Goal: Task Accomplishment & Management: Manage account settings

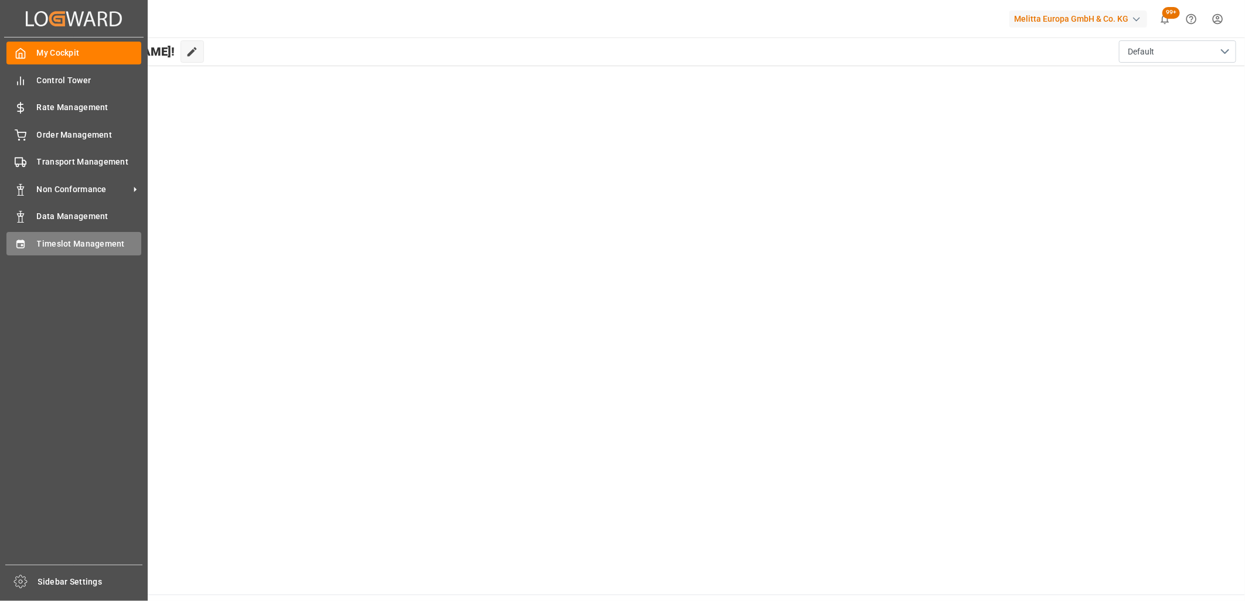
click at [29, 248] on div "Timeslot Management Timeslot Management" at bounding box center [73, 243] width 135 height 23
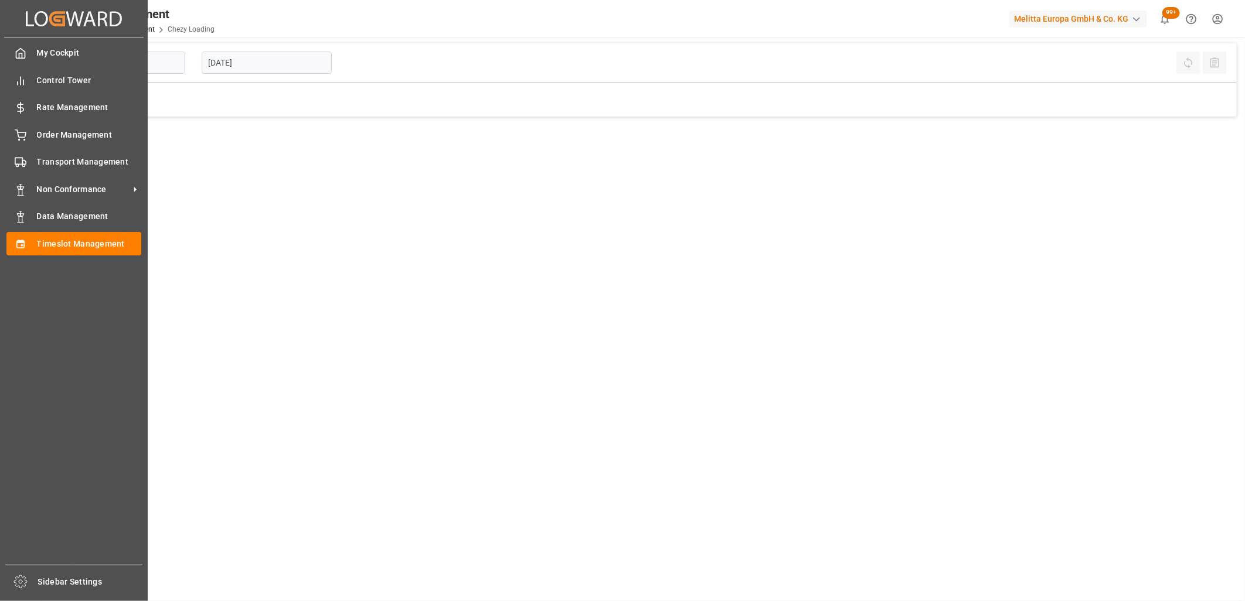
type input "Chezy Loading"
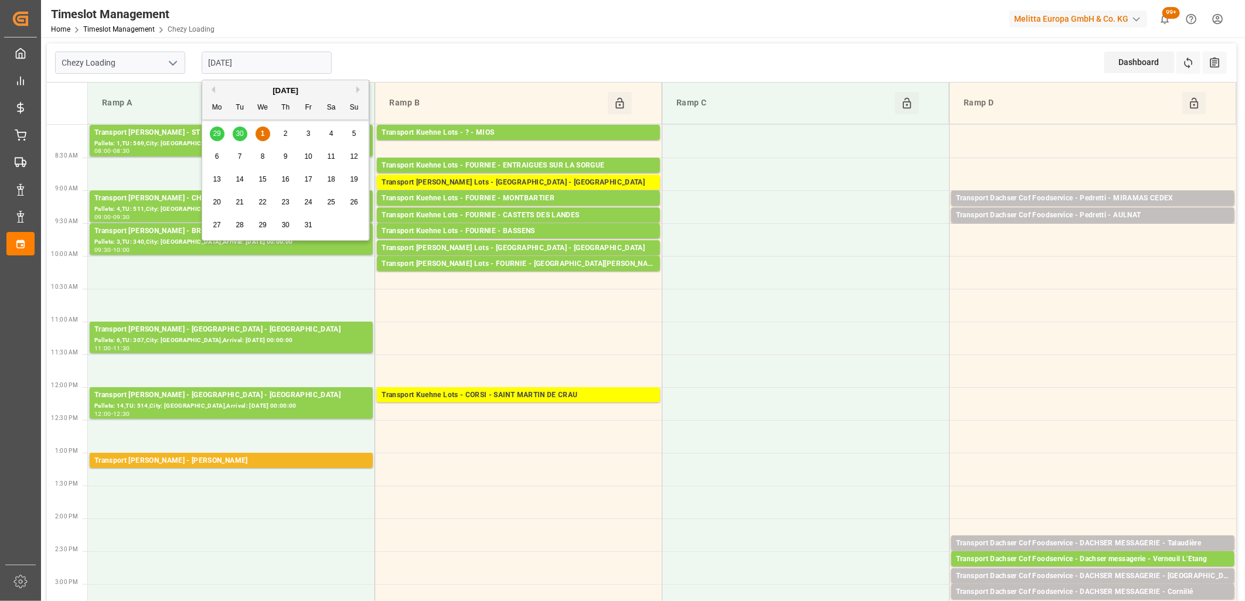
click at [279, 60] on input "[DATE]" at bounding box center [267, 63] width 130 height 22
click at [236, 136] on div "29 30 1 2 3 4 5" at bounding box center [286, 133] width 160 height 23
click at [238, 132] on div "29 30 1 2 3 4 5" at bounding box center [286, 133] width 160 height 23
click at [238, 135] on div "29 30 1 2 3 4 5" at bounding box center [286, 133] width 160 height 23
click at [211, 88] on button "Previous Month" at bounding box center [211, 89] width 7 height 7
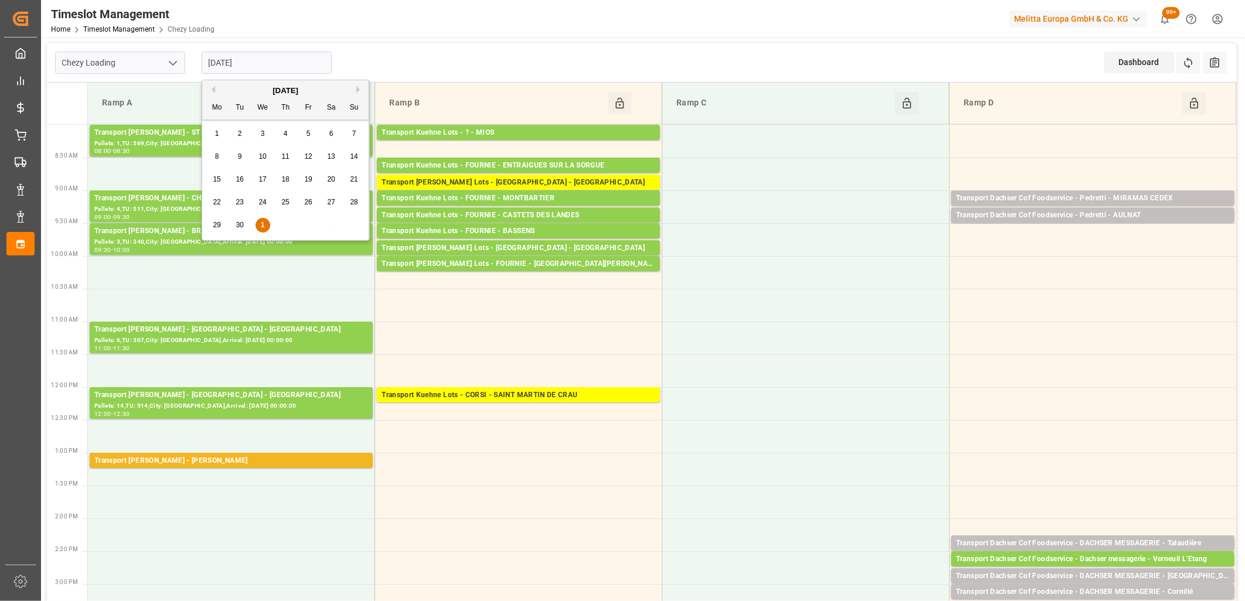
click at [241, 225] on span "30" at bounding box center [240, 225] width 8 height 8
type input "[DATE]"
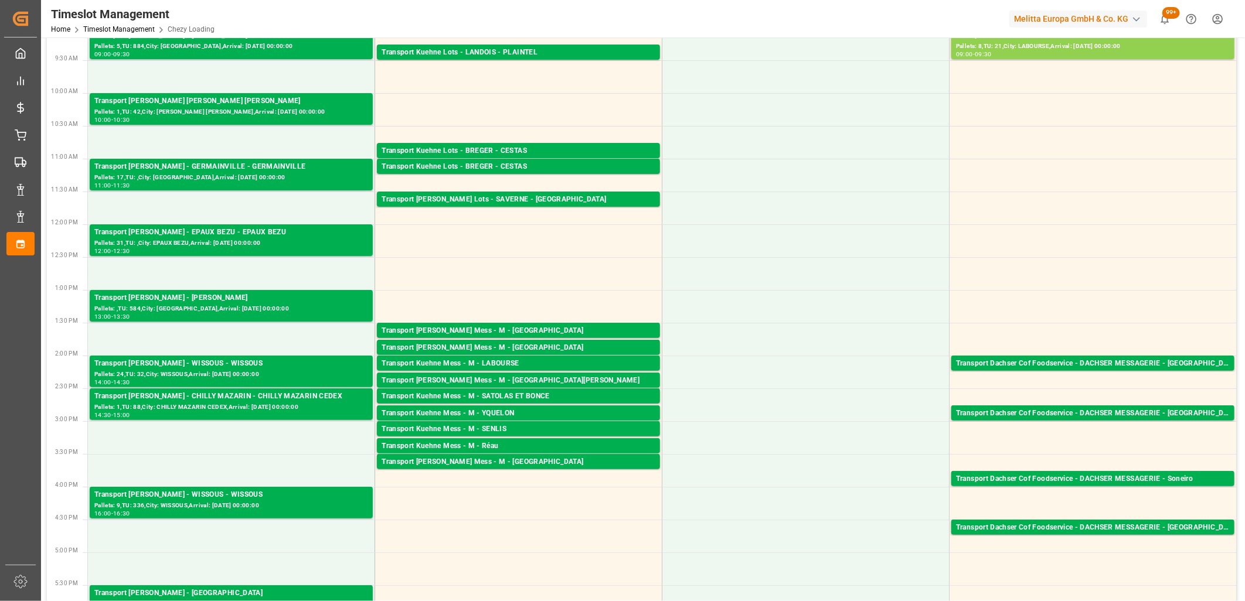
scroll to position [195, 0]
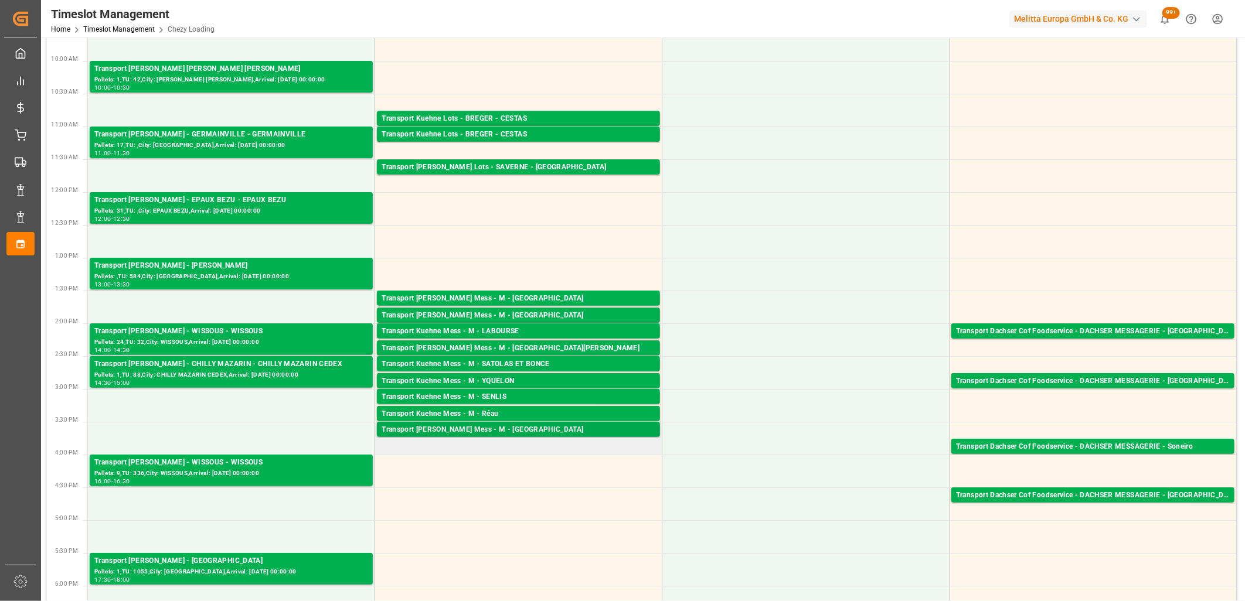
click at [493, 431] on div "Transport [PERSON_NAME] Mess - M - [GEOGRAPHIC_DATA]" at bounding box center [518, 430] width 274 height 12
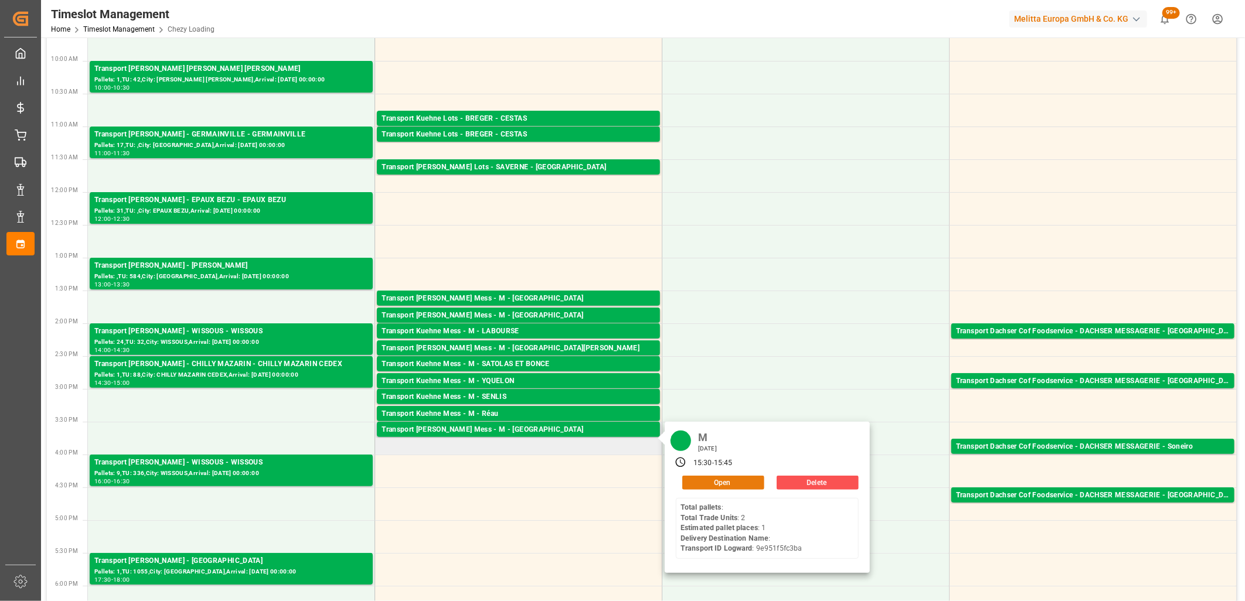
click at [709, 479] on button "Open" at bounding box center [723, 483] width 82 height 14
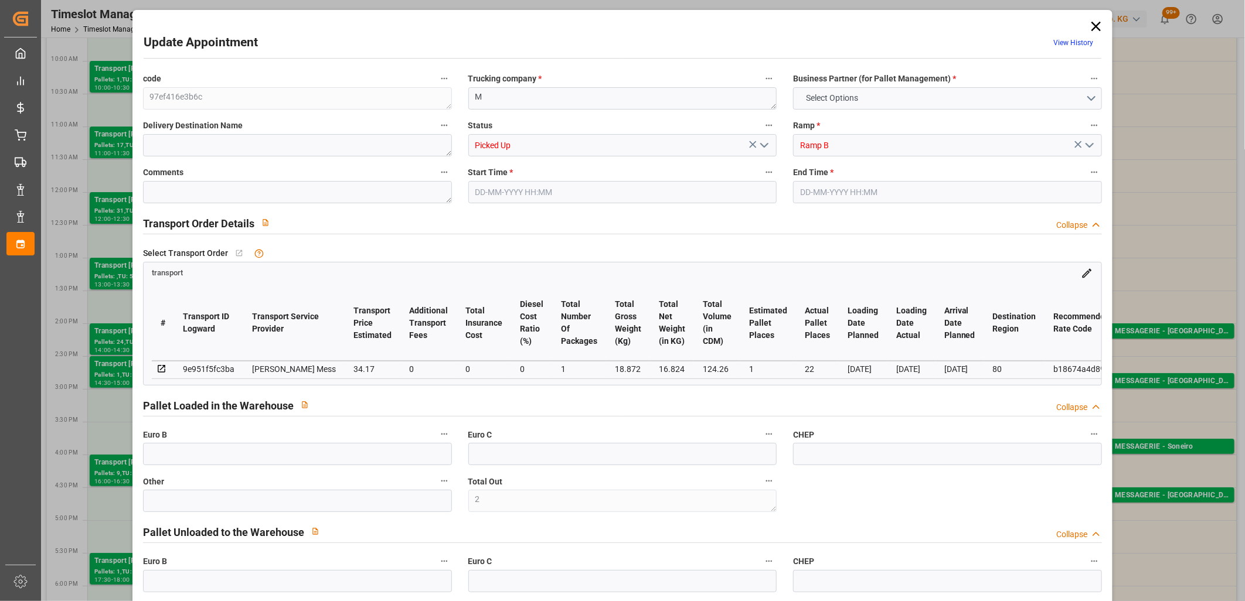
type input "2"
type input "0"
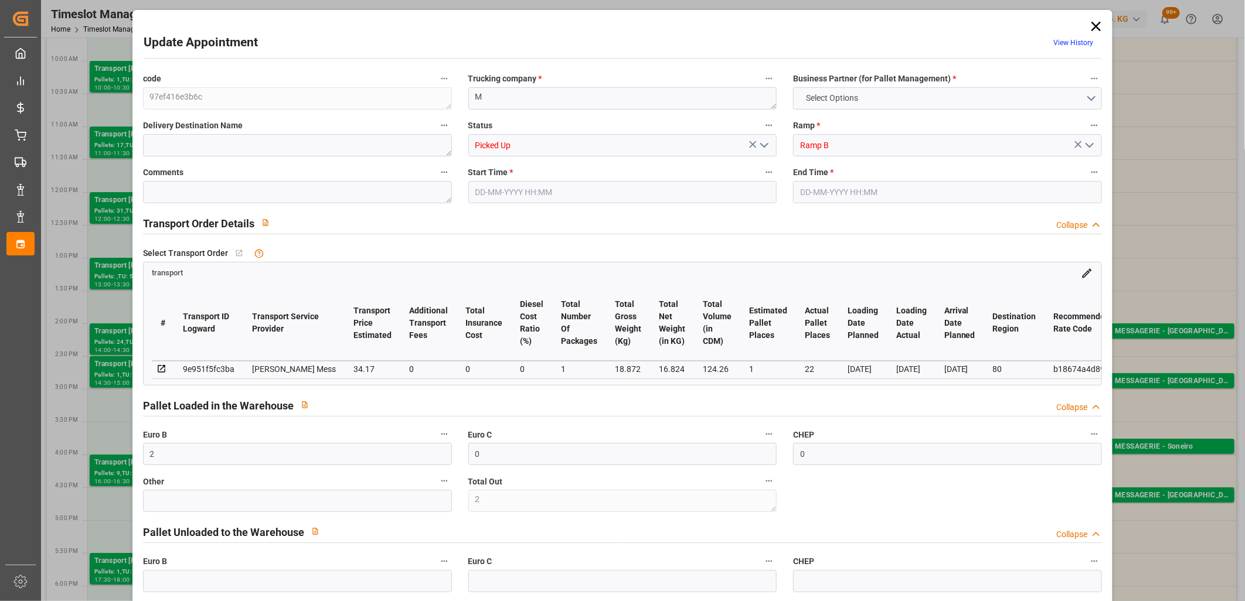
type input "0"
type input "1"
type input "22"
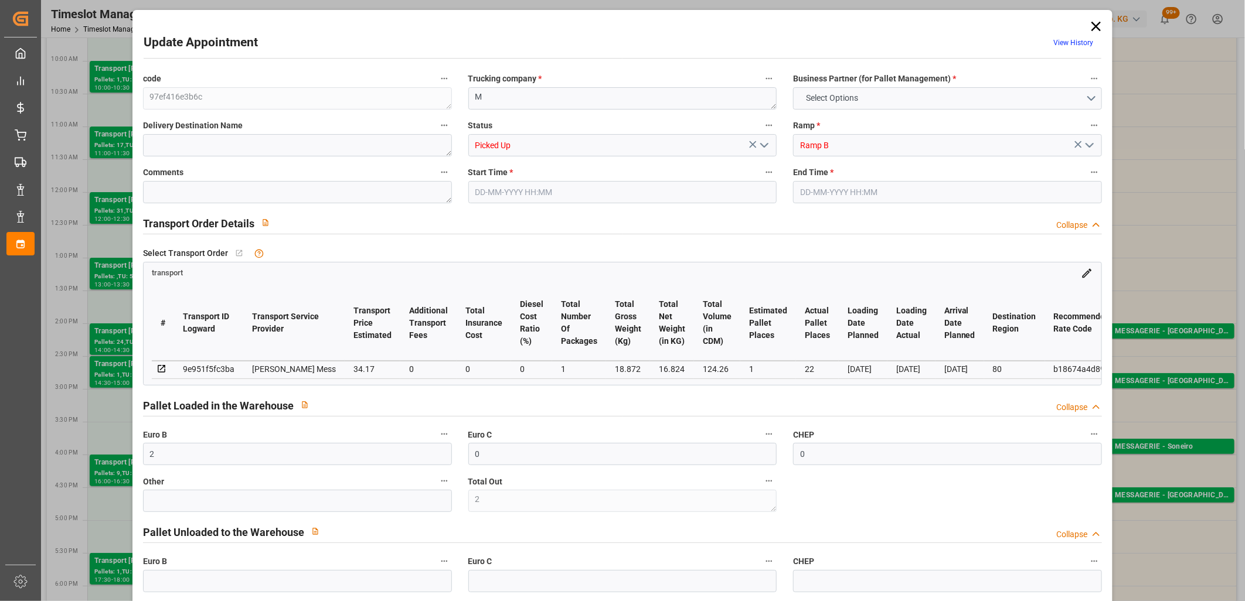
type input "34.17"
type input "0"
type input "34.17"
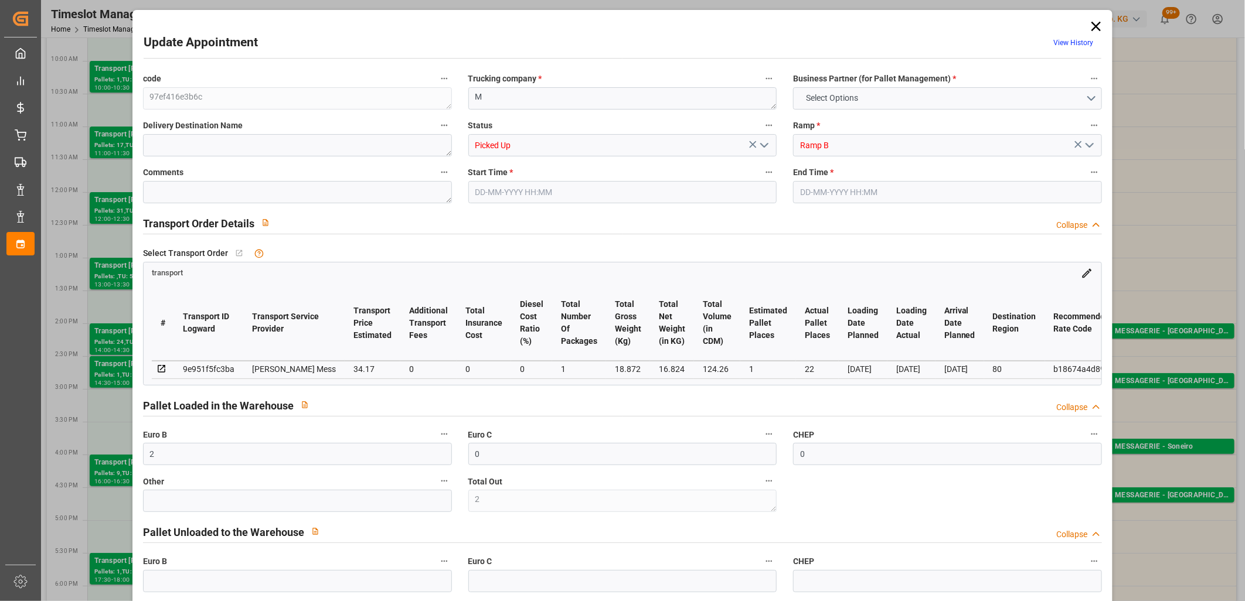
type input "0"
type input "1"
type input "16.824"
type input "41.872"
type input "124.26"
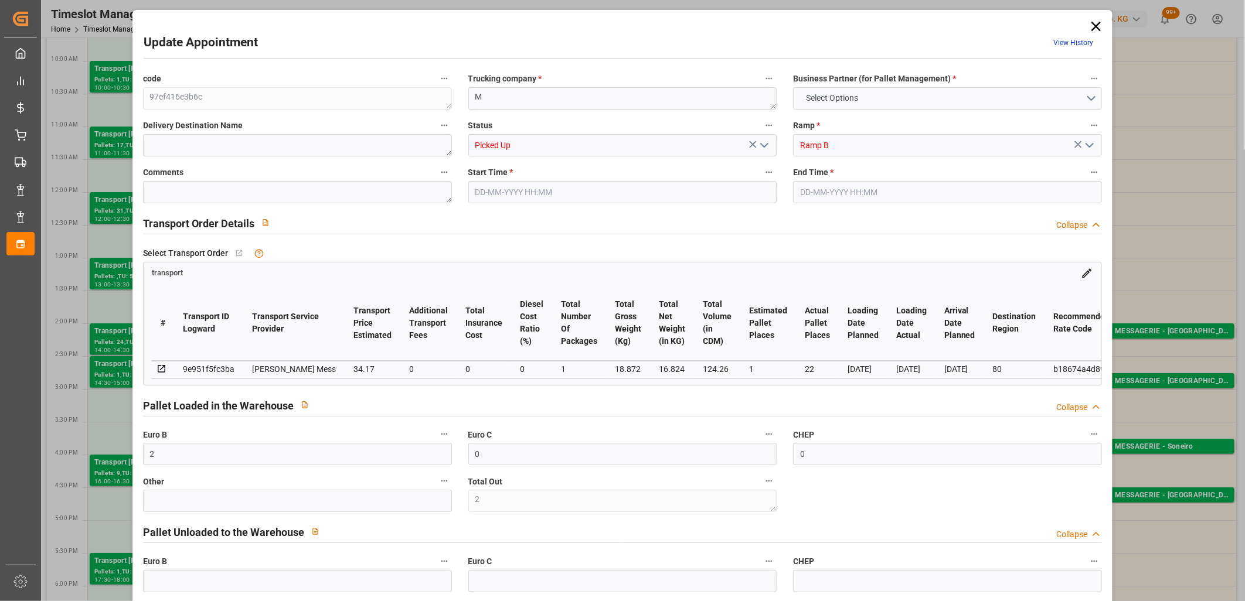
type input "80"
type input "0"
type input "2"
type input "1"
type input "101"
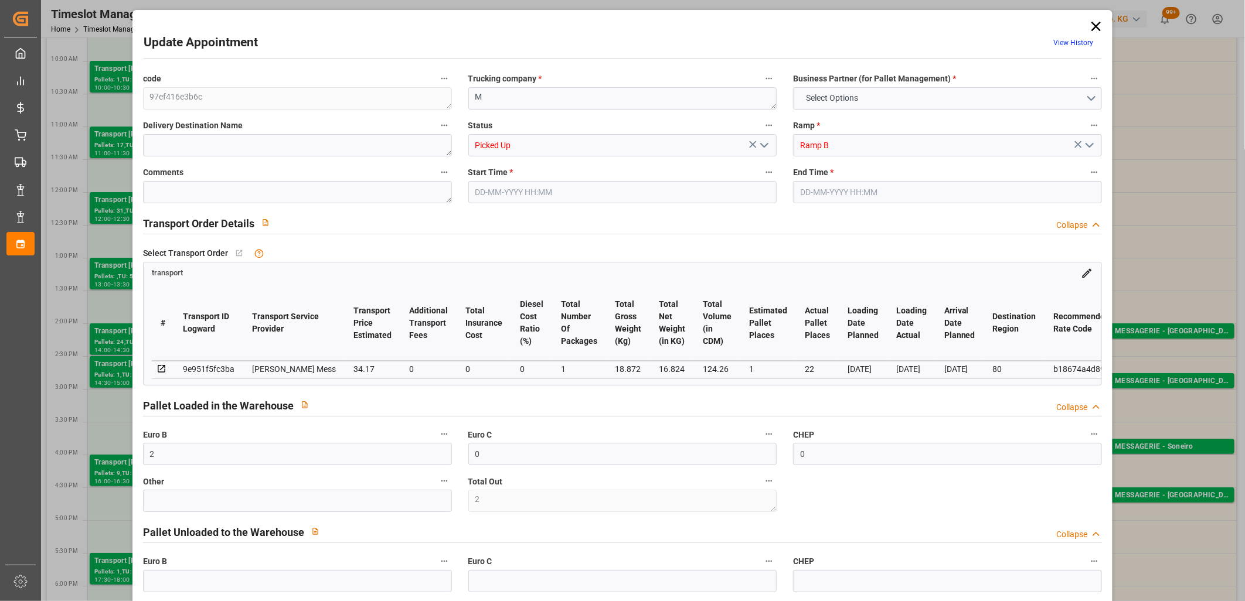
type input "18.872"
type input "0"
type input "18.872"
type input "0"
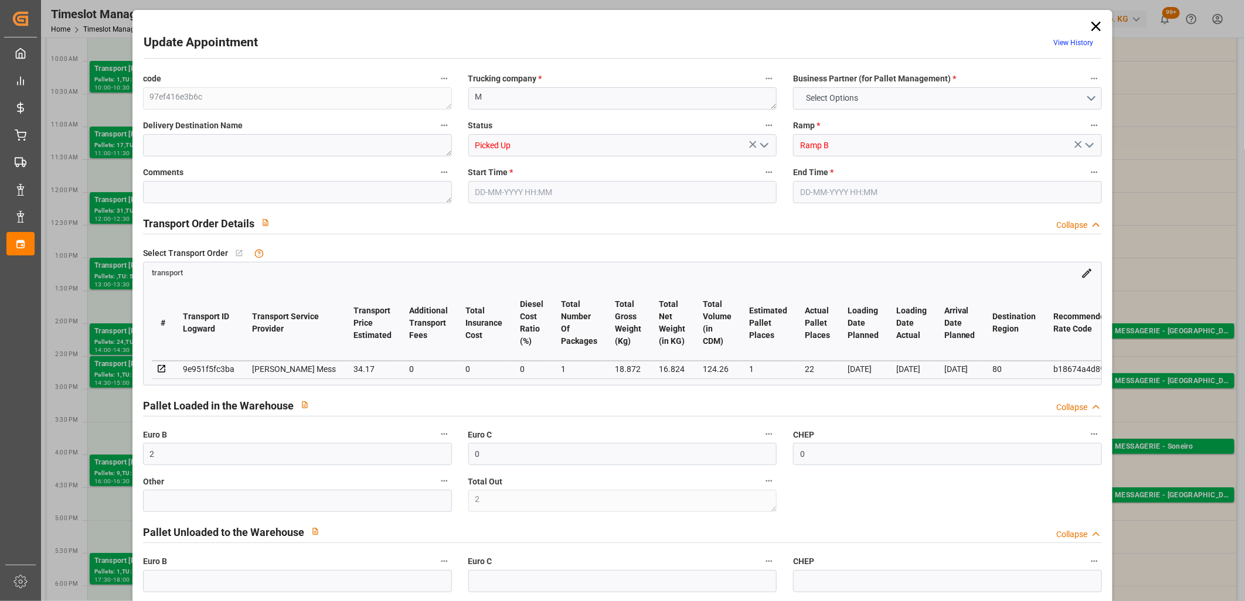
type input "21"
type input "100"
type input "[DATE] 15:30"
type input "[DATE] 15:45"
type input "[DATE] 11:44"
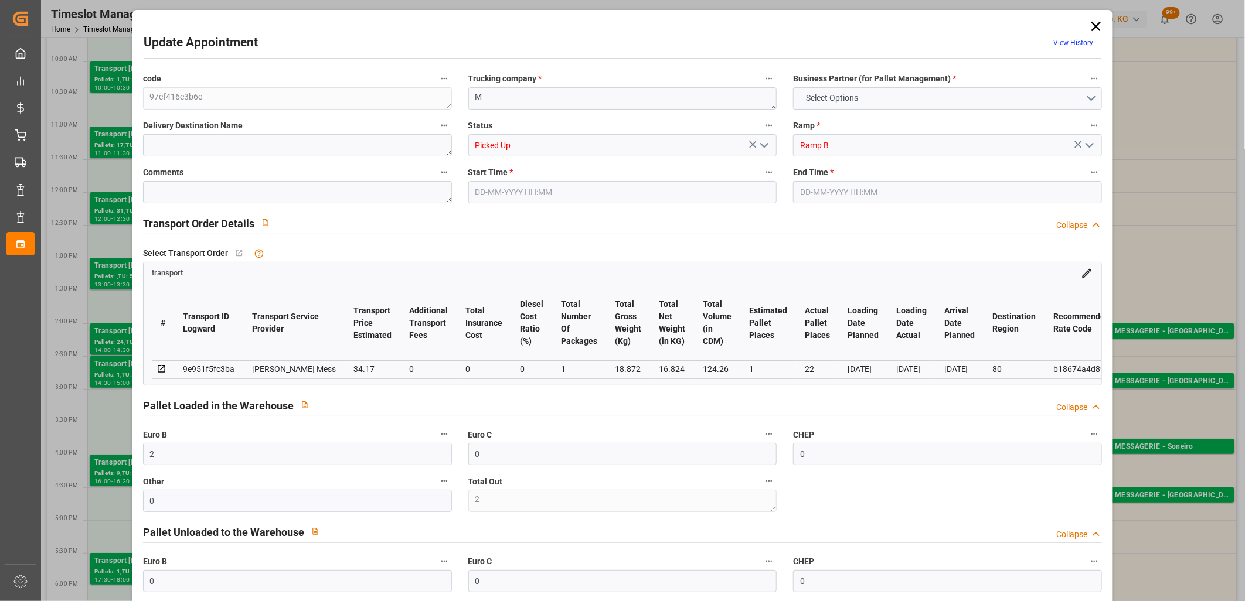
type input "[DATE] 11:44"
type input "[DATE]"
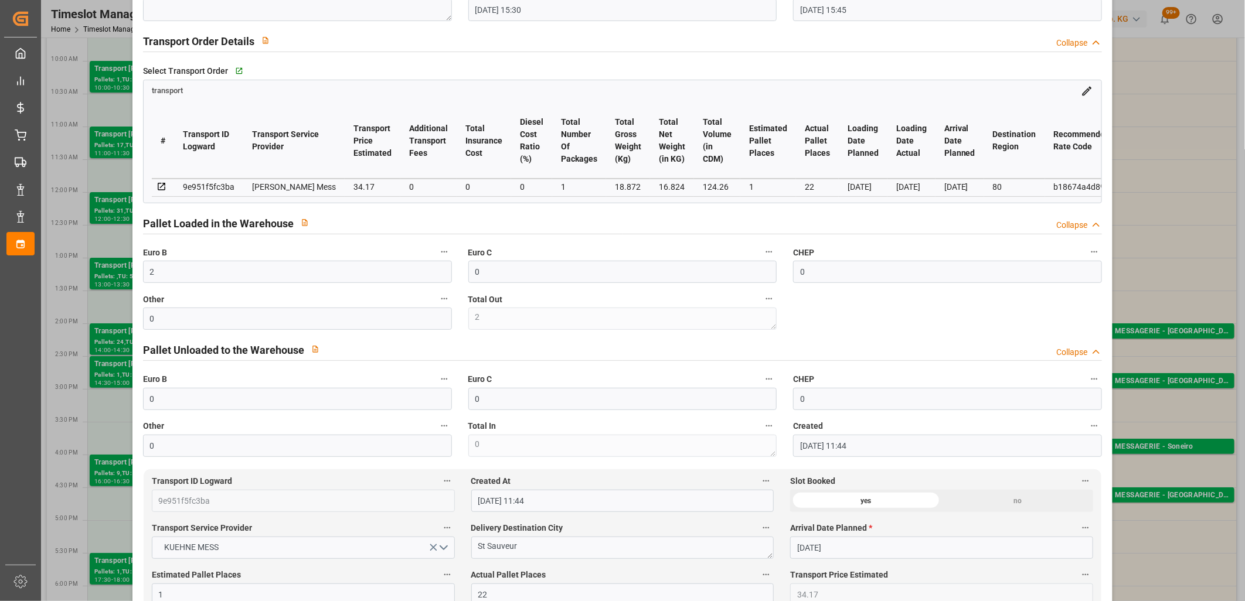
scroll to position [260, 0]
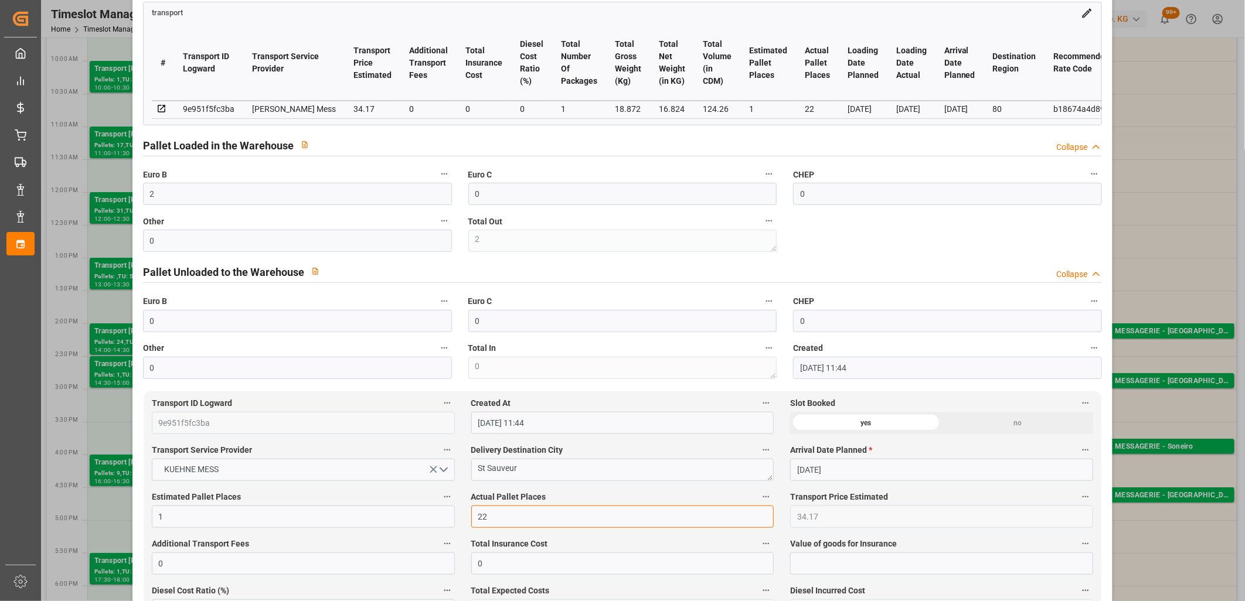
drag, startPoint x: 502, startPoint y: 517, endPoint x: 457, endPoint y: 517, distance: 44.5
type input "1"
drag, startPoint x: 154, startPoint y: 197, endPoint x: 102, endPoint y: 212, distance: 54.2
click at [102, 212] on div "Update Appointment View History code 97ef416e3b6c Trucking company * M Business…" at bounding box center [622, 300] width 1245 height 601
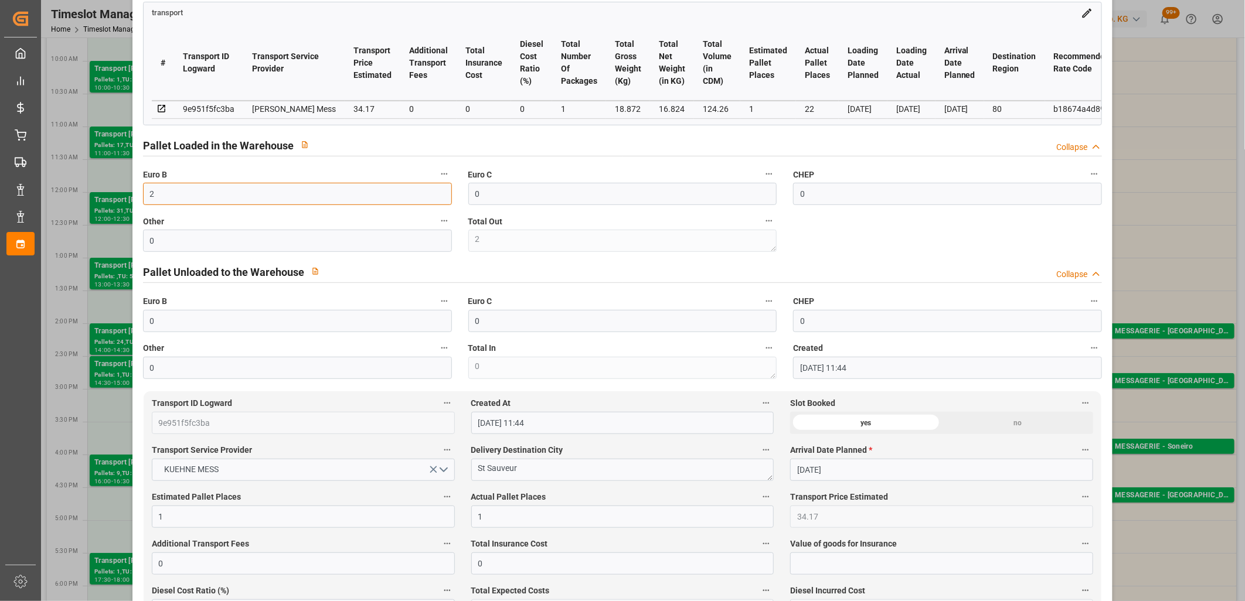
type input "1"
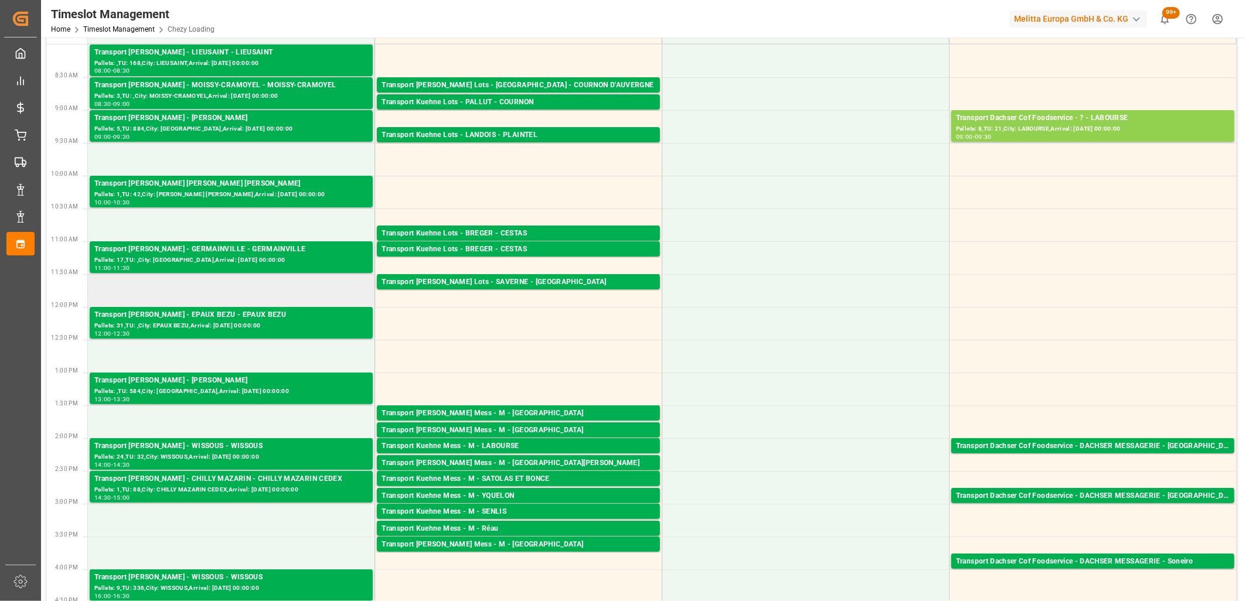
scroll to position [0, 0]
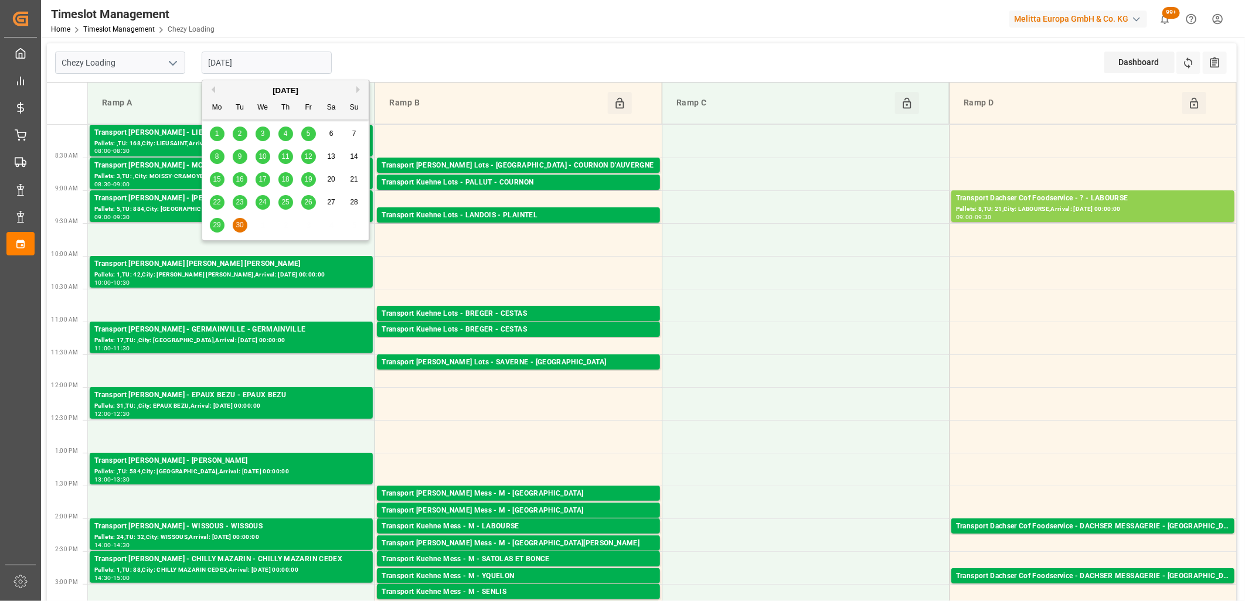
click at [282, 64] on input "[DATE]" at bounding box center [267, 63] width 130 height 22
click at [359, 90] on button "Next Month" at bounding box center [359, 89] width 7 height 7
click at [264, 134] on span "1" at bounding box center [263, 133] width 4 height 8
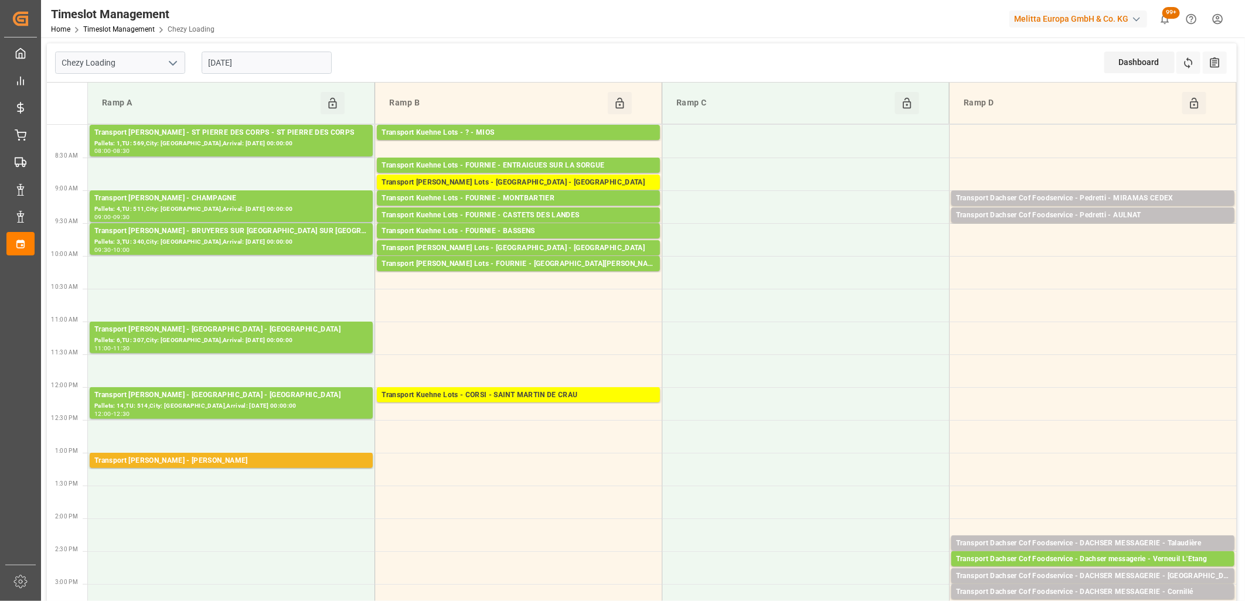
click at [289, 61] on input "[DATE]" at bounding box center [267, 63] width 130 height 22
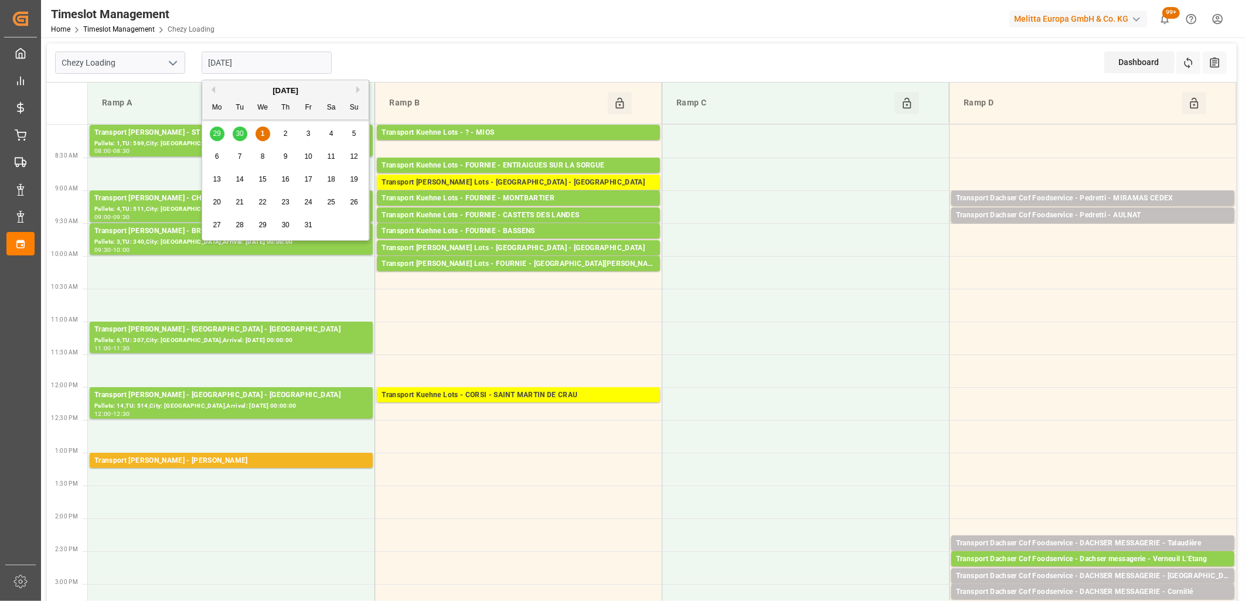
click at [287, 133] on span "2" at bounding box center [286, 133] width 4 height 8
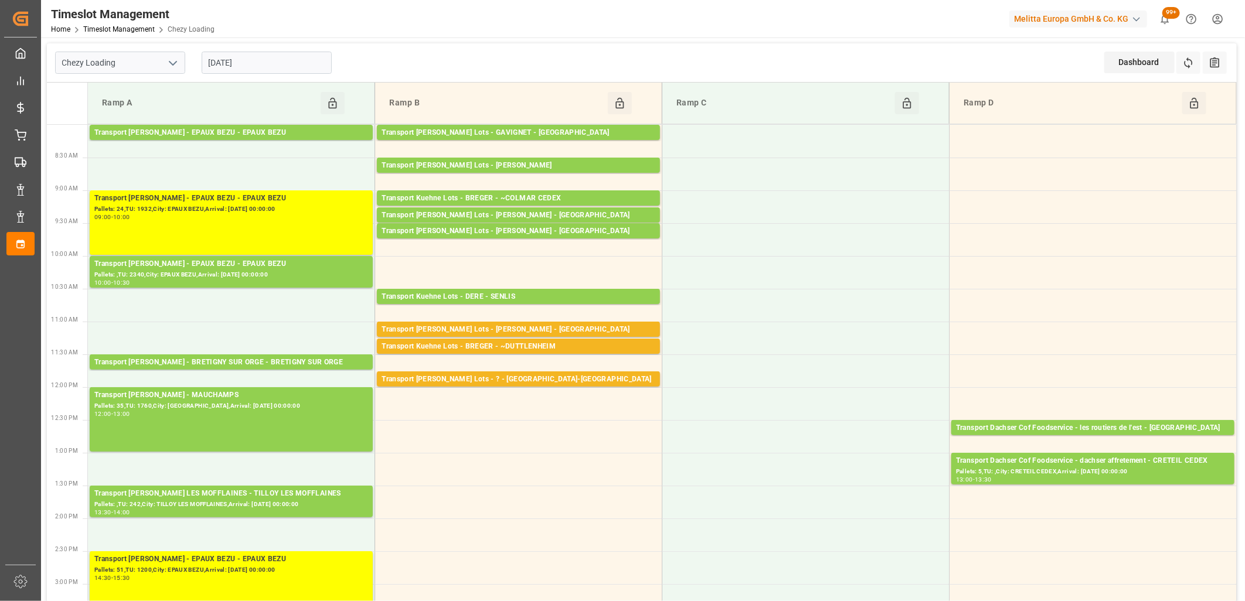
click at [301, 67] on input "[DATE]" at bounding box center [267, 63] width 130 height 22
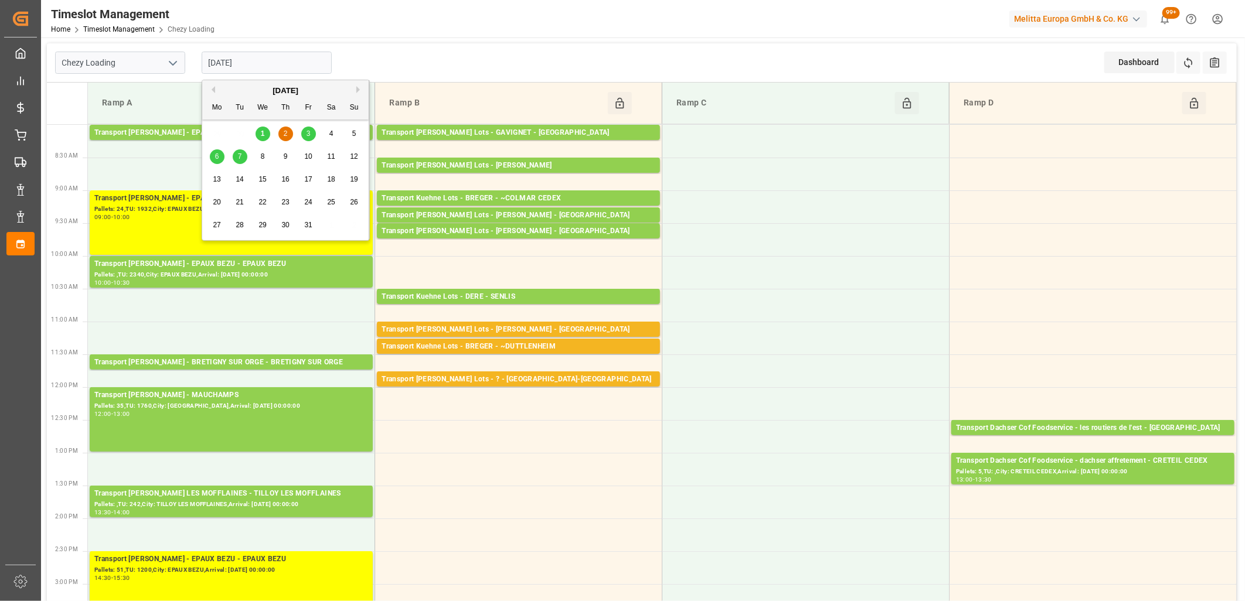
click at [307, 135] on span "3" at bounding box center [308, 133] width 4 height 8
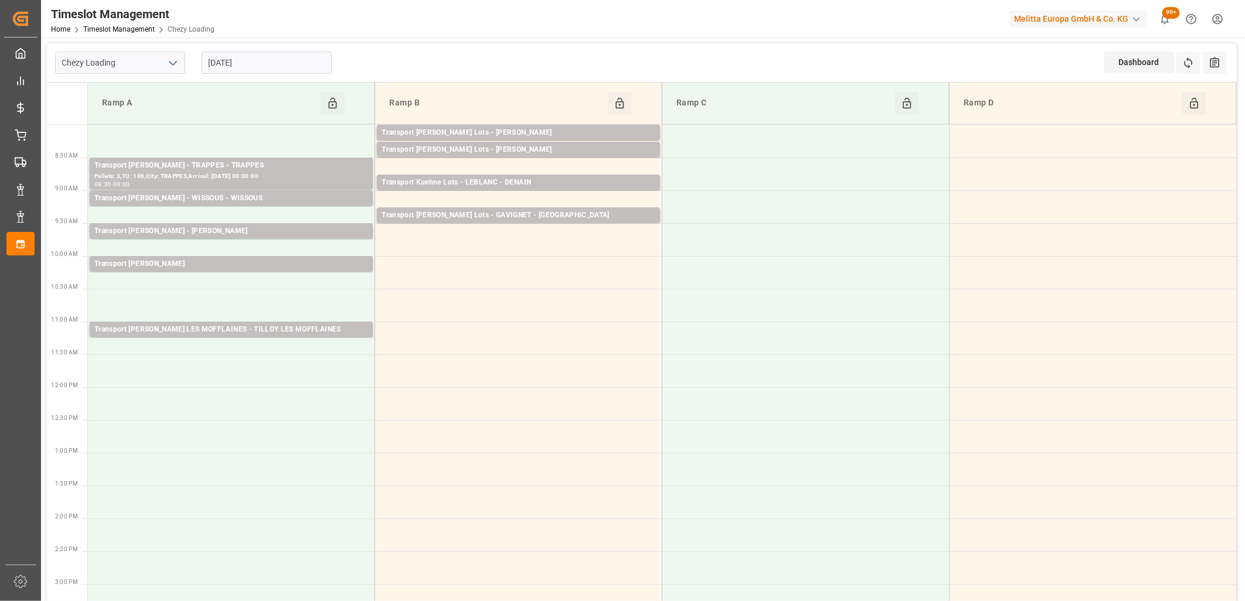
click at [296, 55] on input "[DATE]" at bounding box center [267, 63] width 130 height 22
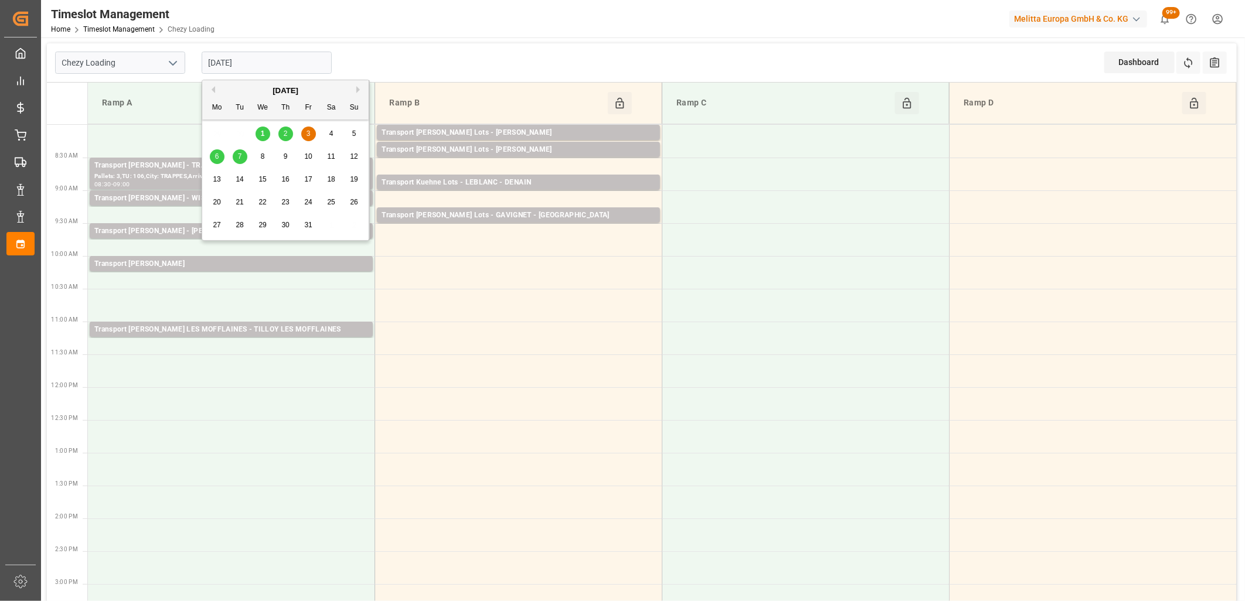
click at [219, 159] on div "6" at bounding box center [217, 157] width 15 height 14
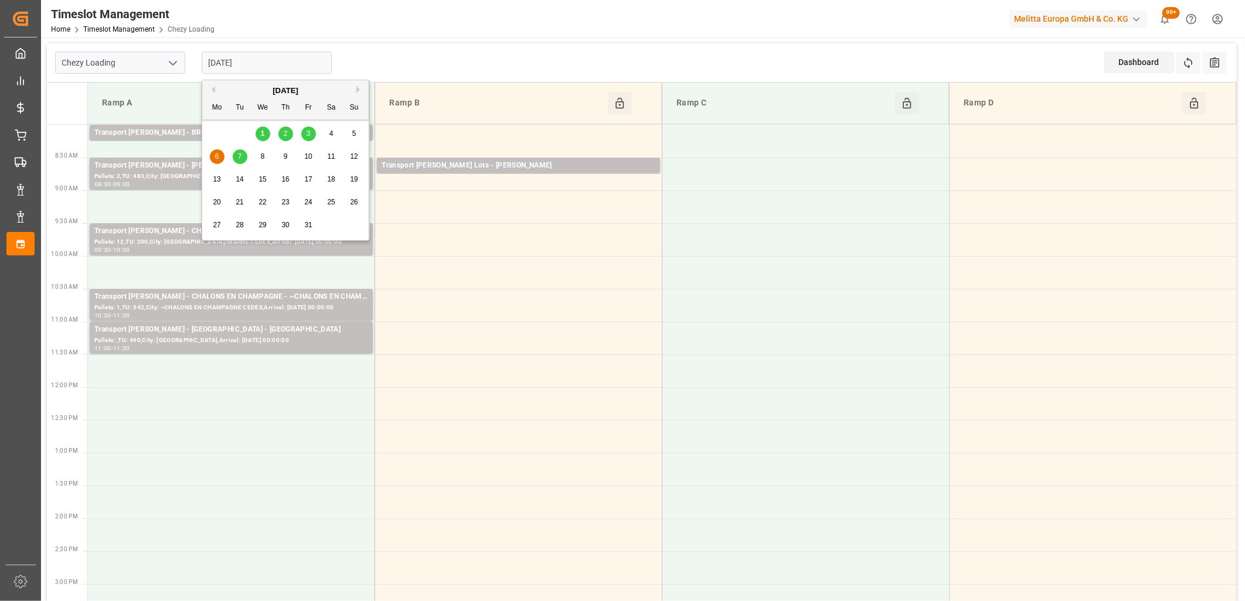
click at [259, 65] on input "[DATE]" at bounding box center [267, 63] width 130 height 22
click at [237, 156] on div "7" at bounding box center [240, 157] width 15 height 14
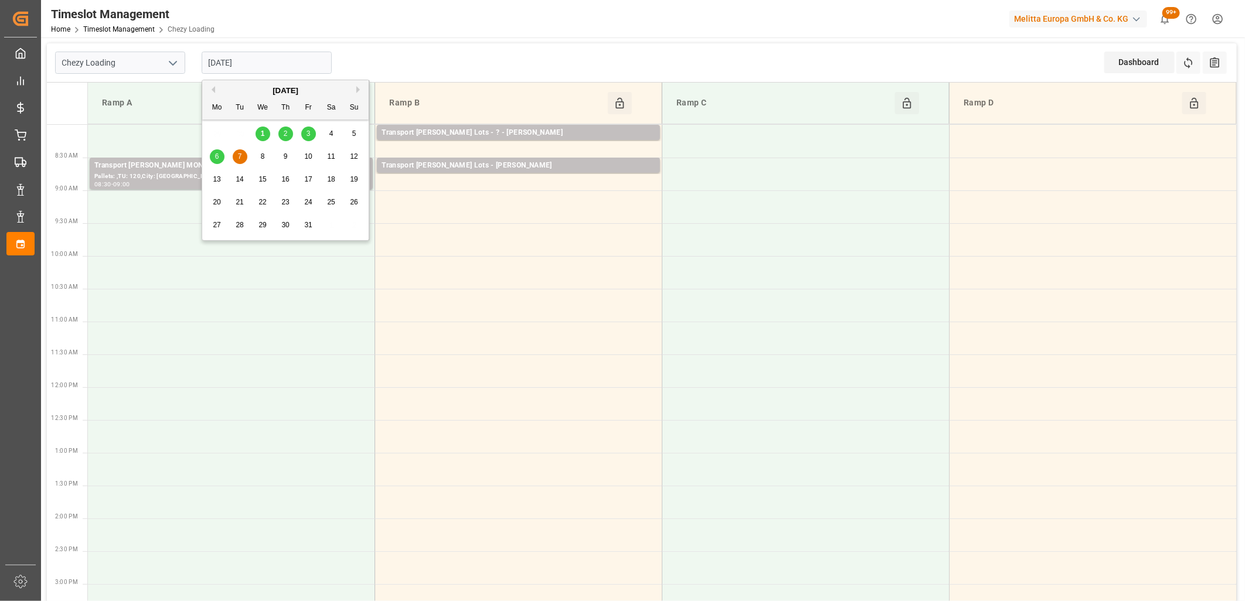
click at [279, 73] on input "[DATE]" at bounding box center [267, 63] width 130 height 22
click at [264, 131] on span "1" at bounding box center [263, 133] width 4 height 8
type input "[DATE]"
